Goal: Information Seeking & Learning: Learn about a topic

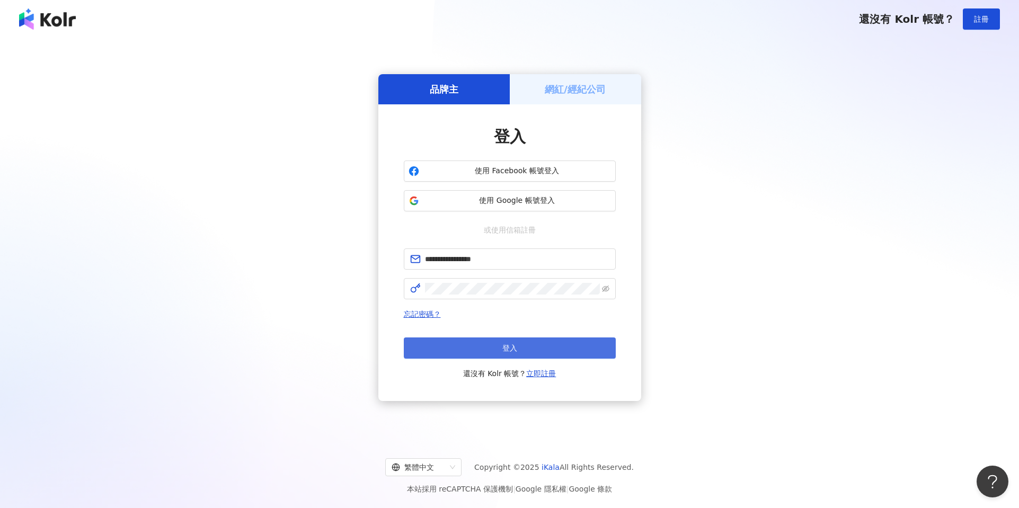
click at [487, 353] on button "登入" at bounding box center [510, 348] width 212 height 21
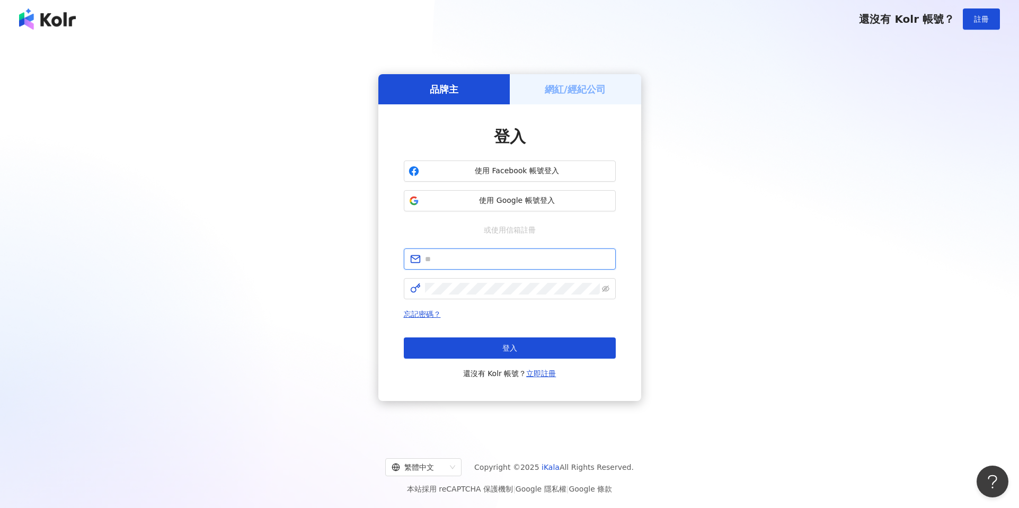
type input "**********"
click at [563, 201] on span "使用 Google 帳號登入" at bounding box center [518, 201] width 188 height 11
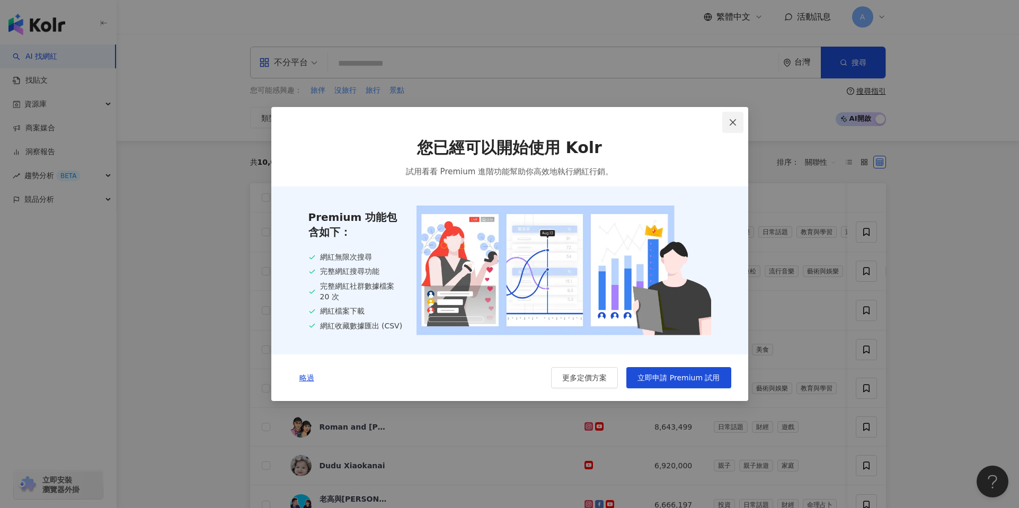
click at [732, 120] on icon "close" at bounding box center [733, 122] width 6 height 6
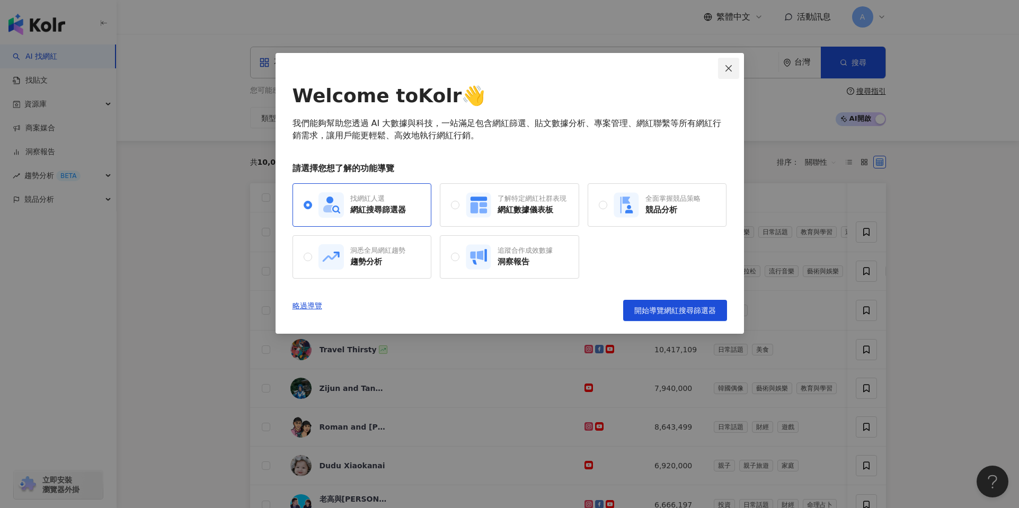
click at [732, 68] on icon "close" at bounding box center [729, 68] width 8 height 8
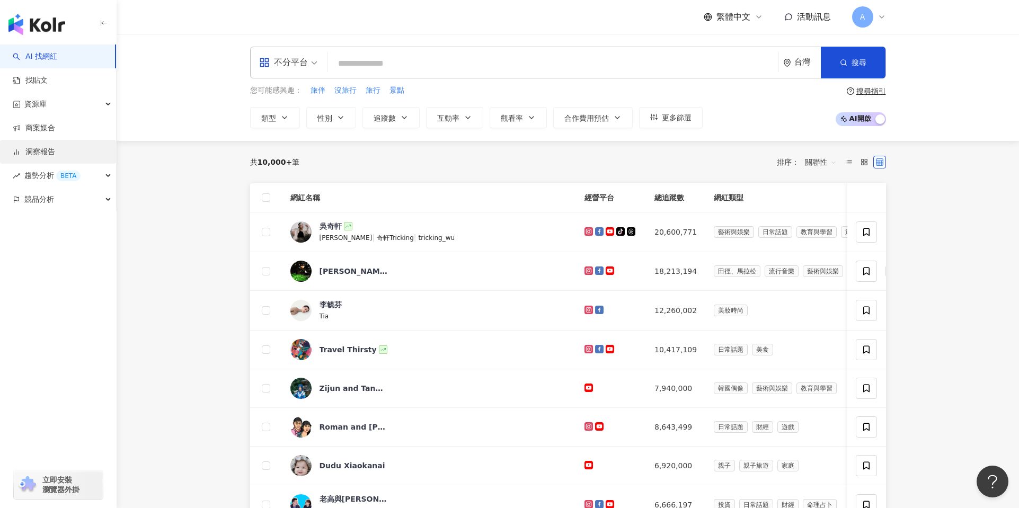
click at [55, 151] on link "洞察報告" at bounding box center [34, 152] width 42 height 11
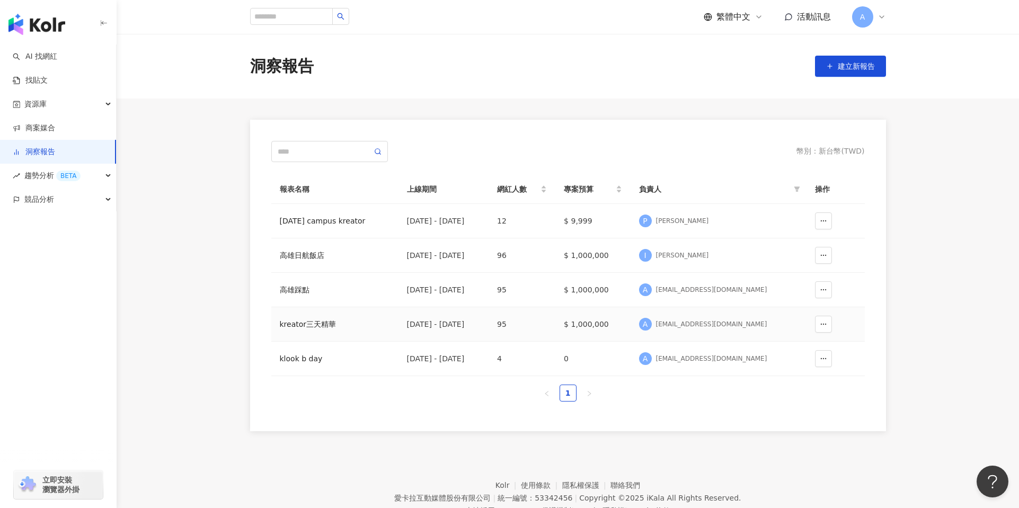
click at [329, 327] on div "kreator三天精華" at bounding box center [335, 325] width 110 height 12
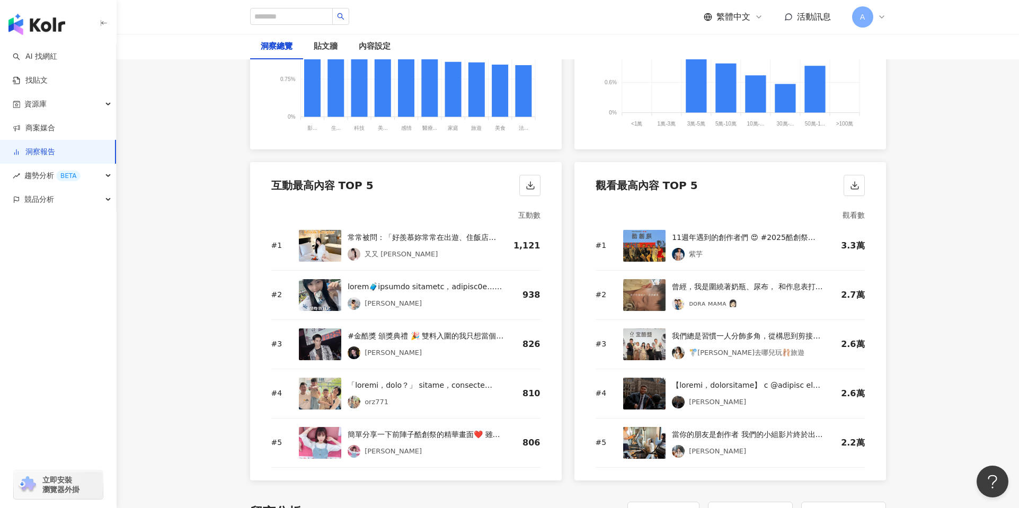
scroll to position [1372, 0]
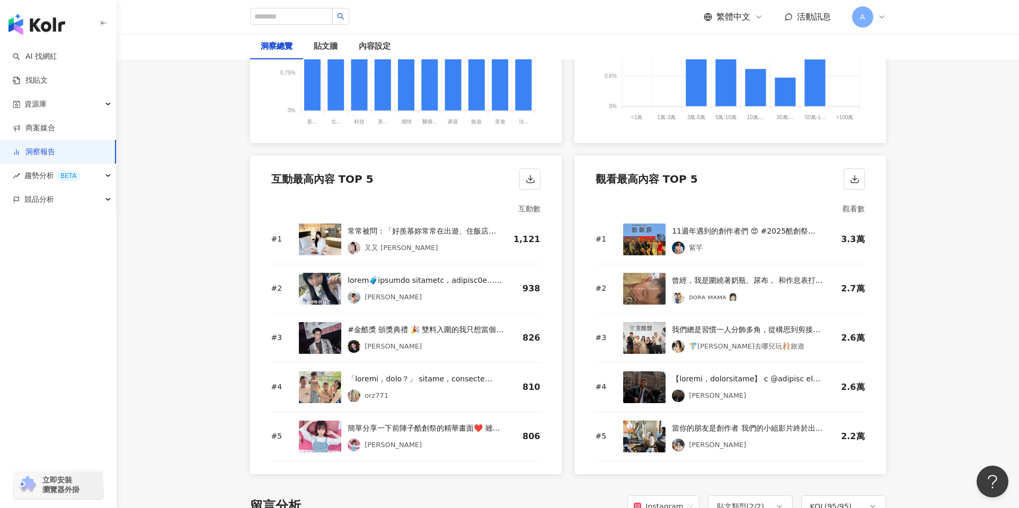
click at [742, 232] on div "11週年遇到的創作者們 😍 #2025酷創祭 #klookkreatortw #TheBestYouKlook #Klook讓我在旅行中發現更好的自己" at bounding box center [748, 231] width 152 height 13
click at [642, 242] on img at bounding box center [644, 240] width 42 height 32
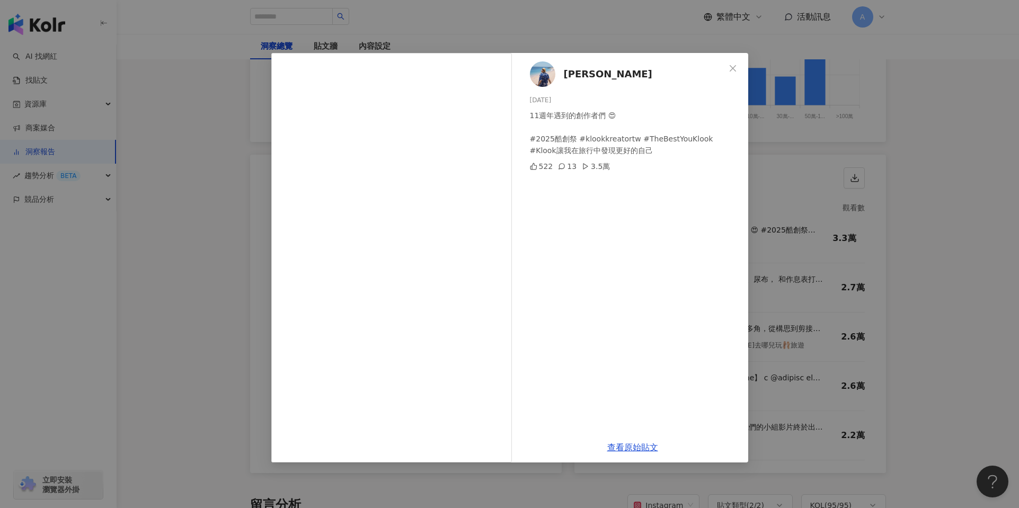
scroll to position [1369, 0]
click at [730, 65] on icon "close" at bounding box center [733, 68] width 6 height 6
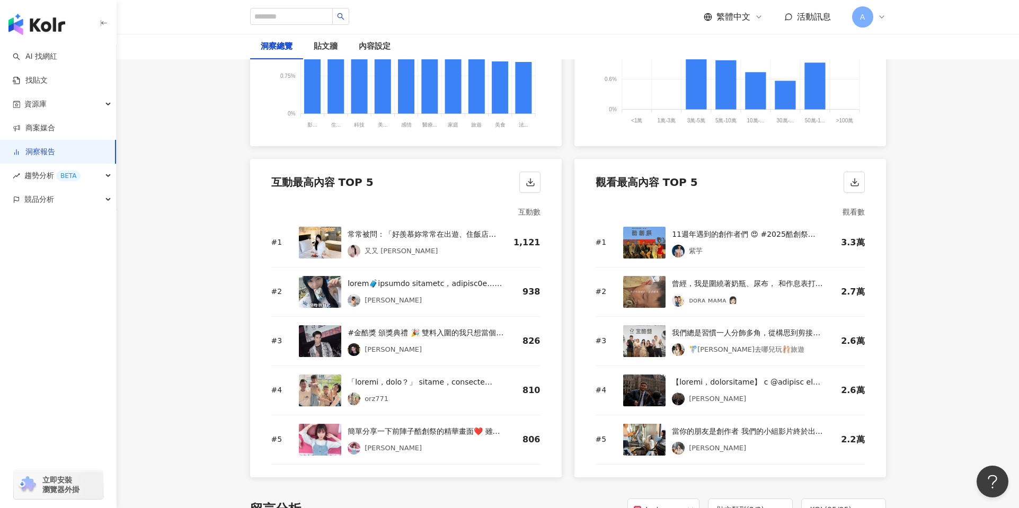
click at [642, 245] on img at bounding box center [644, 243] width 42 height 32
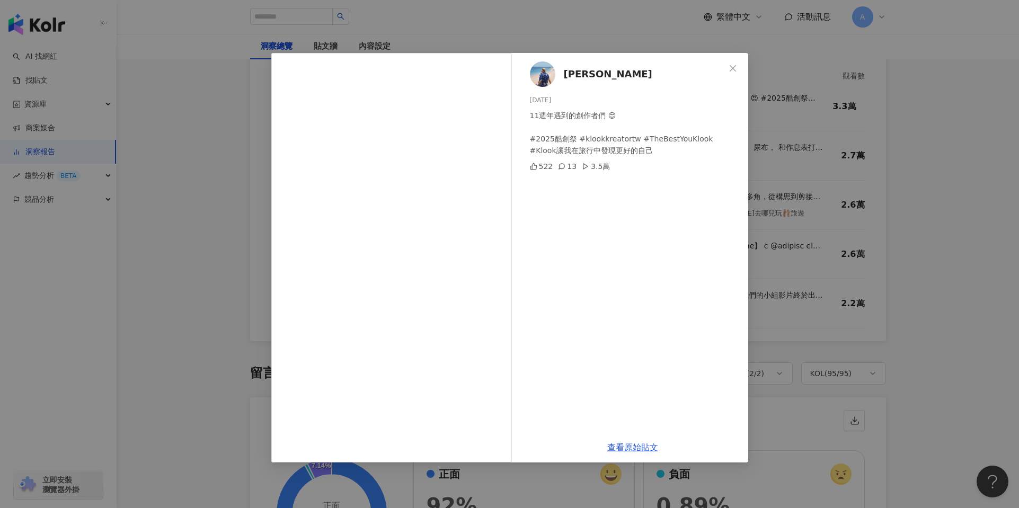
scroll to position [1508, 0]
click at [731, 69] on icon "close" at bounding box center [733, 68] width 8 height 8
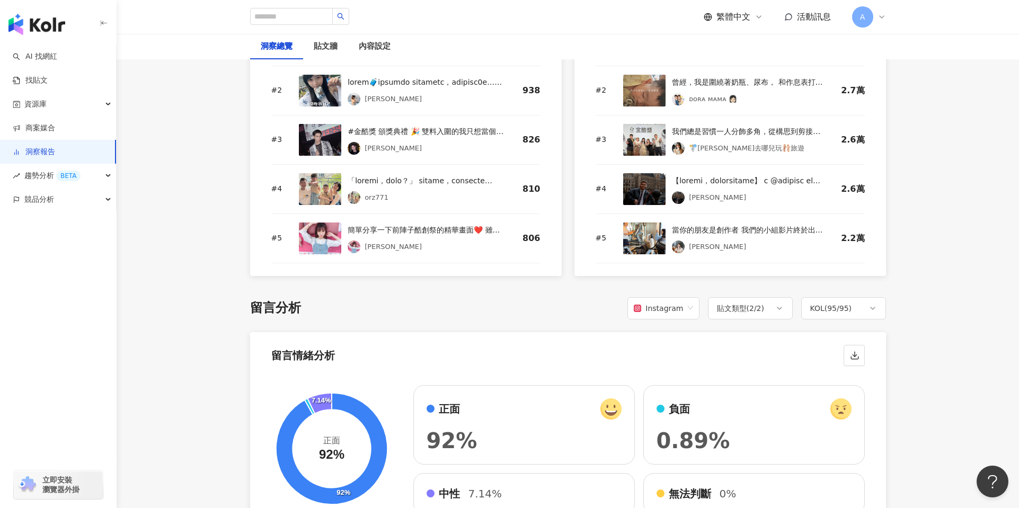
scroll to position [1572, 0]
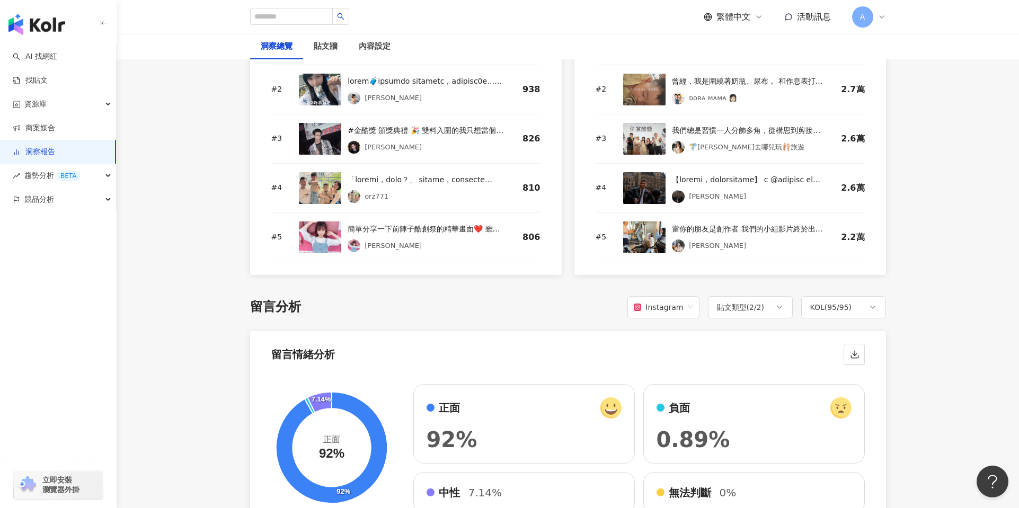
click at [318, 240] on img at bounding box center [320, 238] width 42 height 32
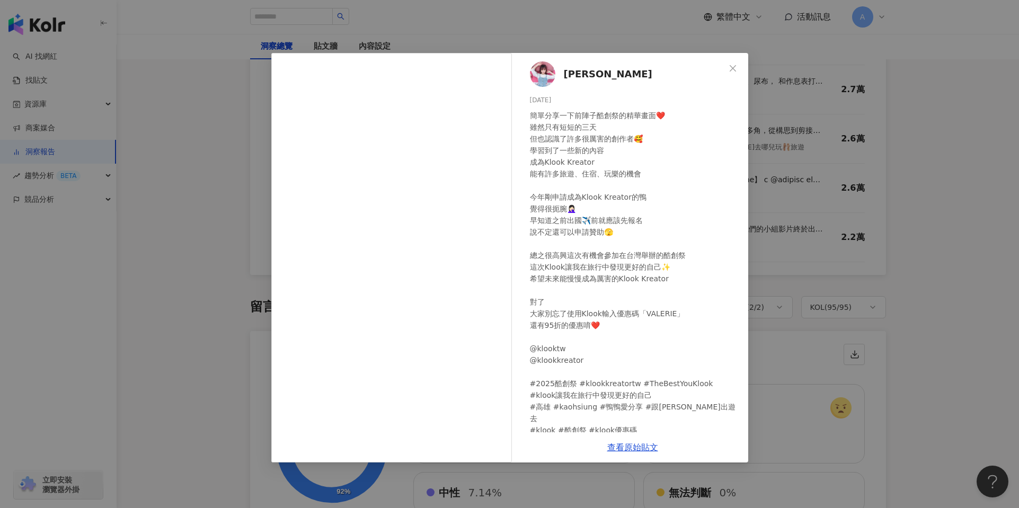
scroll to position [8, 0]
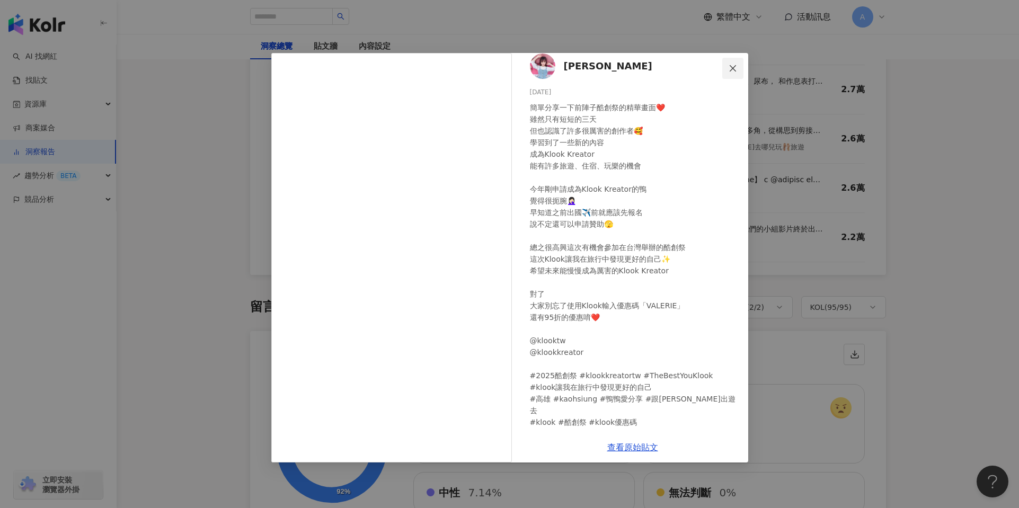
click at [733, 68] on icon "close" at bounding box center [733, 68] width 6 height 6
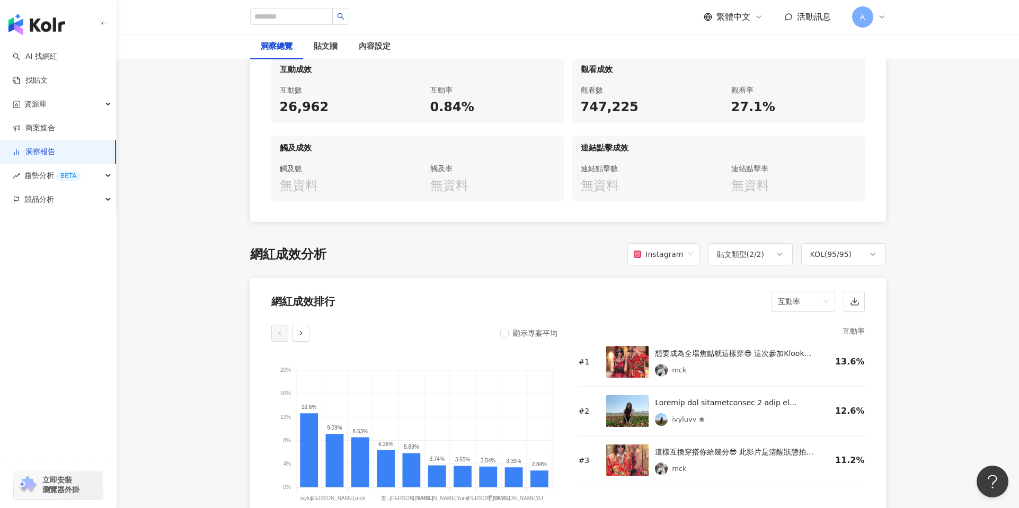
scroll to position [638, 0]
